Goal: Task Accomplishment & Management: Use online tool/utility

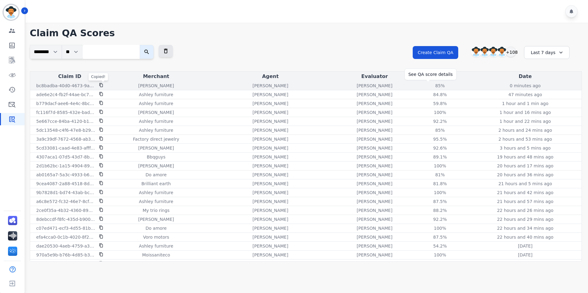
click at [426, 86] on div "85 %" at bounding box center [440, 86] width 28 height 6
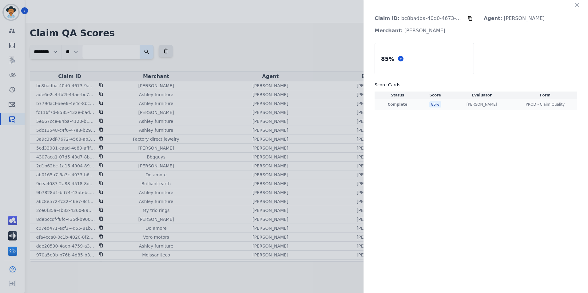
click at [437, 104] on div "85 %" at bounding box center [435, 105] width 12 height 6
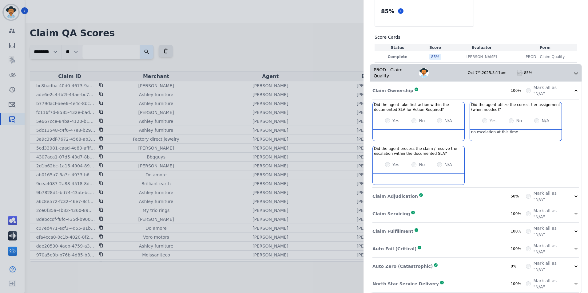
click at [424, 190] on div "Claim Adjudication Complete 50%" at bounding box center [448, 196] width 153 height 12
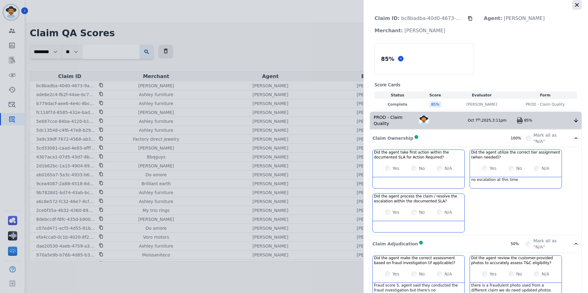
click at [578, 4] on button "button" at bounding box center [577, 5] width 10 height 10
